Goal: Find specific page/section: Find specific page/section

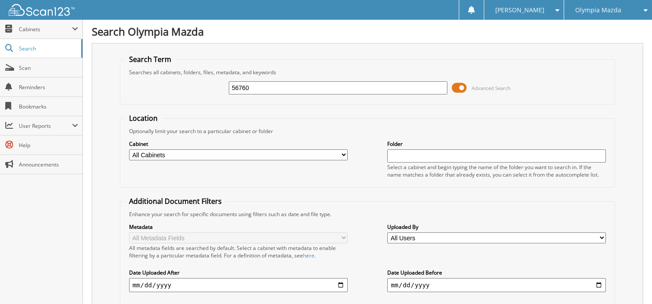
type input "56760"
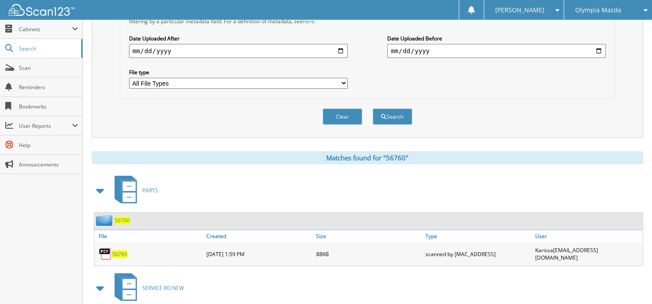
scroll to position [276, 0]
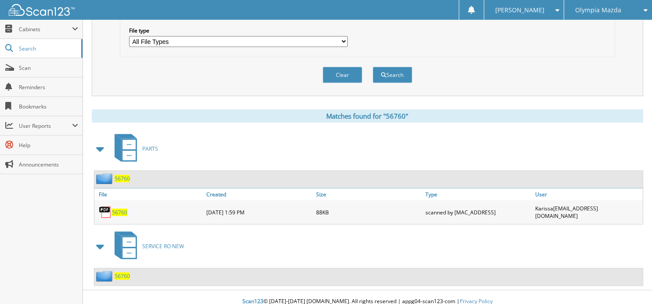
click at [127, 272] on span "56760" at bounding box center [122, 275] width 15 height 7
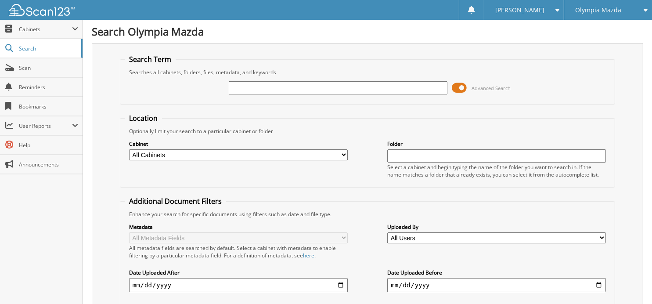
click at [244, 87] on input "text" at bounding box center [338, 87] width 219 height 13
type input "56946"
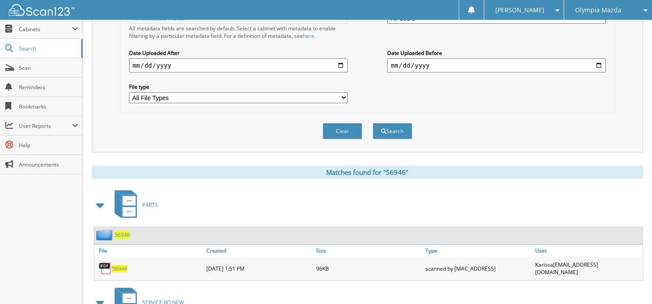
scroll to position [276, 0]
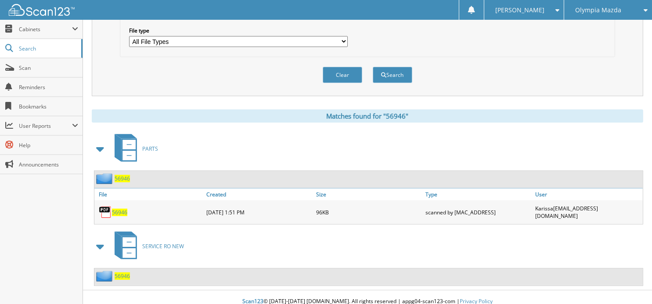
click at [124, 272] on span "56946" at bounding box center [122, 275] width 15 height 7
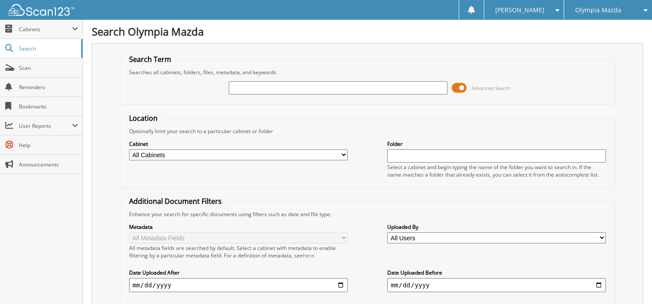
click at [287, 86] on input "text" at bounding box center [338, 87] width 219 height 13
type input "52211"
click at [25, 31] on span "Cabinets" at bounding box center [45, 28] width 53 height 7
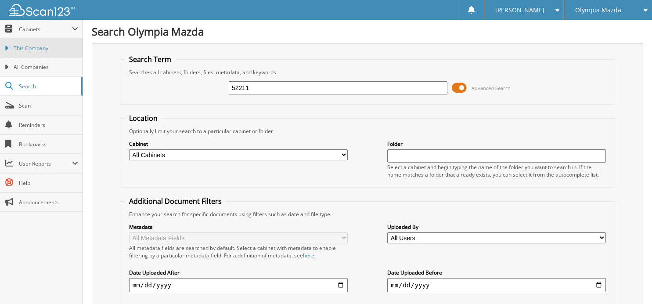
click at [39, 48] on span "This Company" at bounding box center [46, 48] width 65 height 8
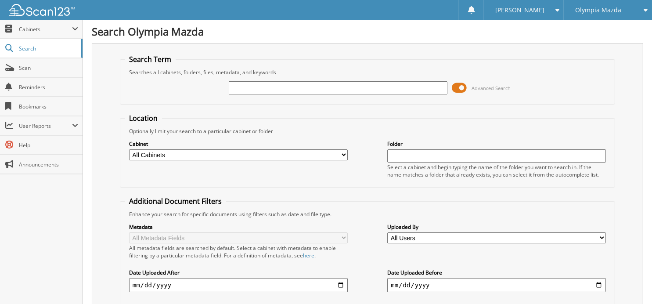
click at [269, 84] on input "text" at bounding box center [338, 87] width 219 height 13
type input "52211"
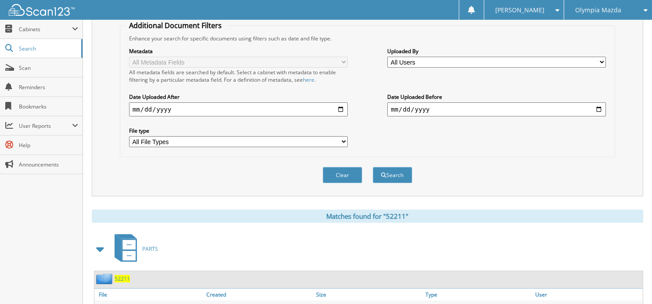
scroll to position [214, 0]
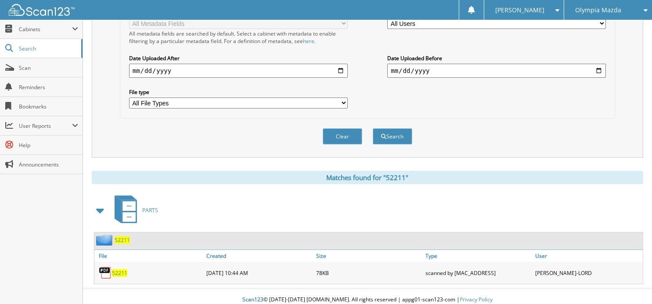
click at [125, 236] on span "52211" at bounding box center [122, 239] width 15 height 7
